Goal: Information Seeking & Learning: Check status

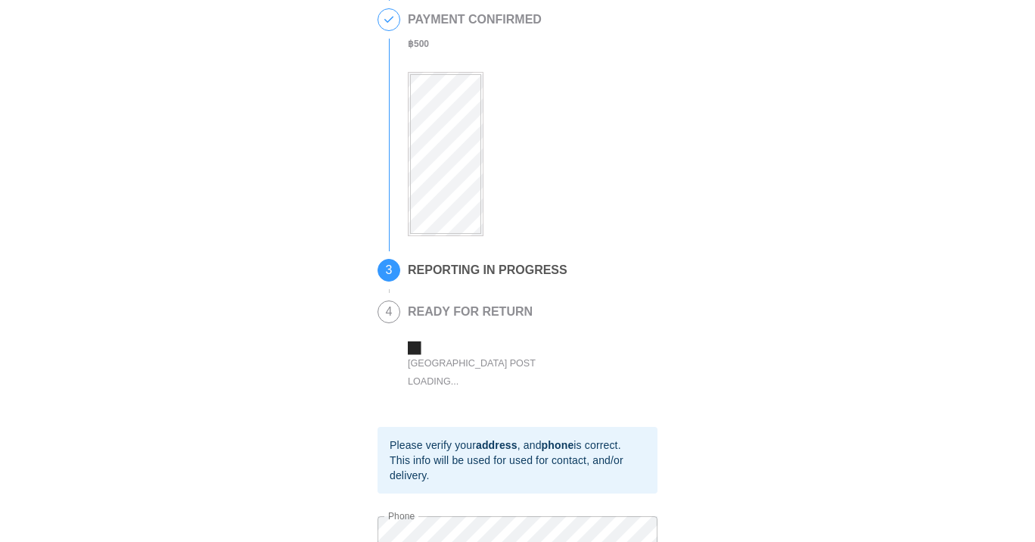
scroll to position [253, 0]
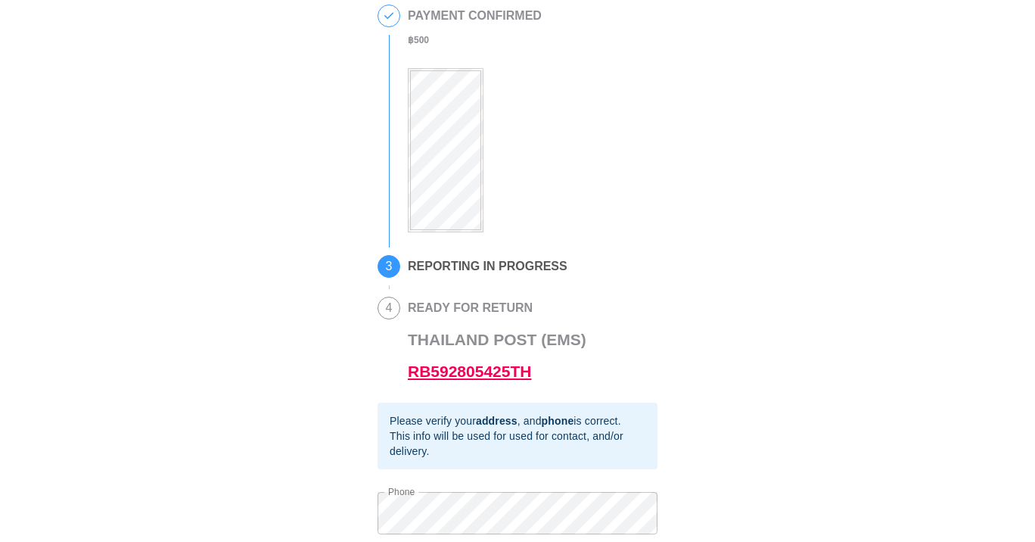
click at [477, 378] on link "RB592805425TH" at bounding box center [469, 370] width 123 height 17
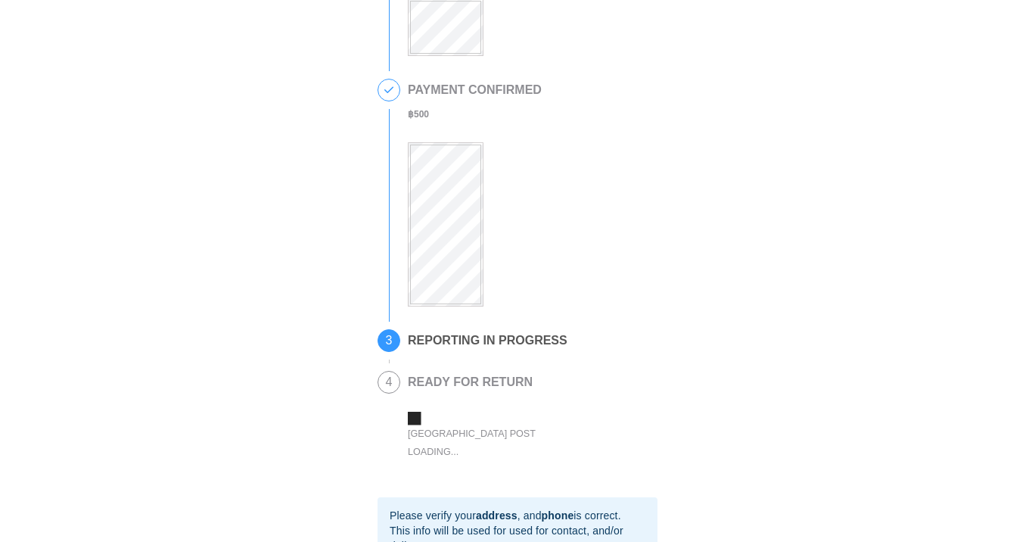
scroll to position [361, 0]
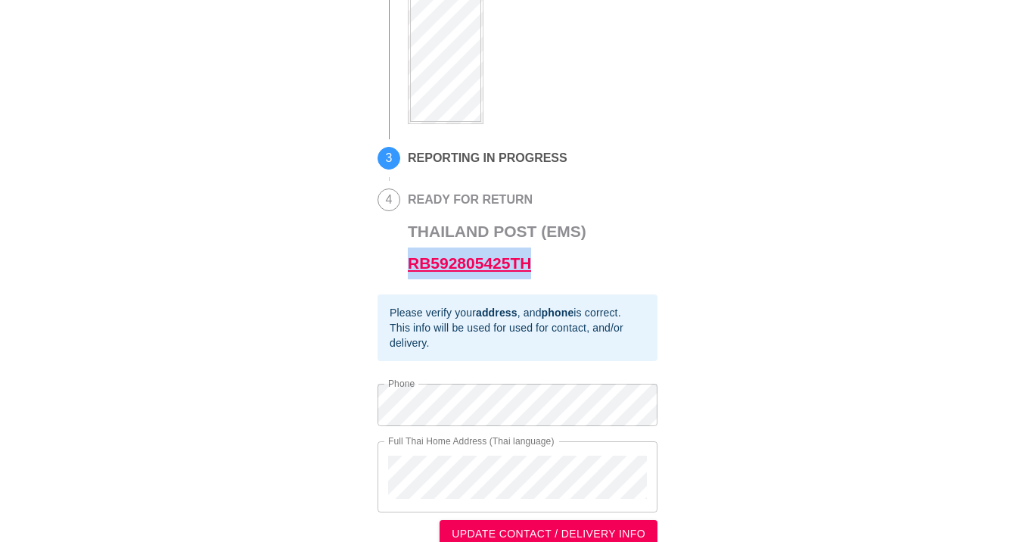
drag, startPoint x: 549, startPoint y: 268, endPoint x: 409, endPoint y: 269, distance: 140.0
click at [409, 269] on h3 "Thailand Post (EMS) RB592805425TH" at bounding box center [497, 248] width 179 height 64
copy link "RB592805425TH"
